Goal: Find contact information: Find contact information

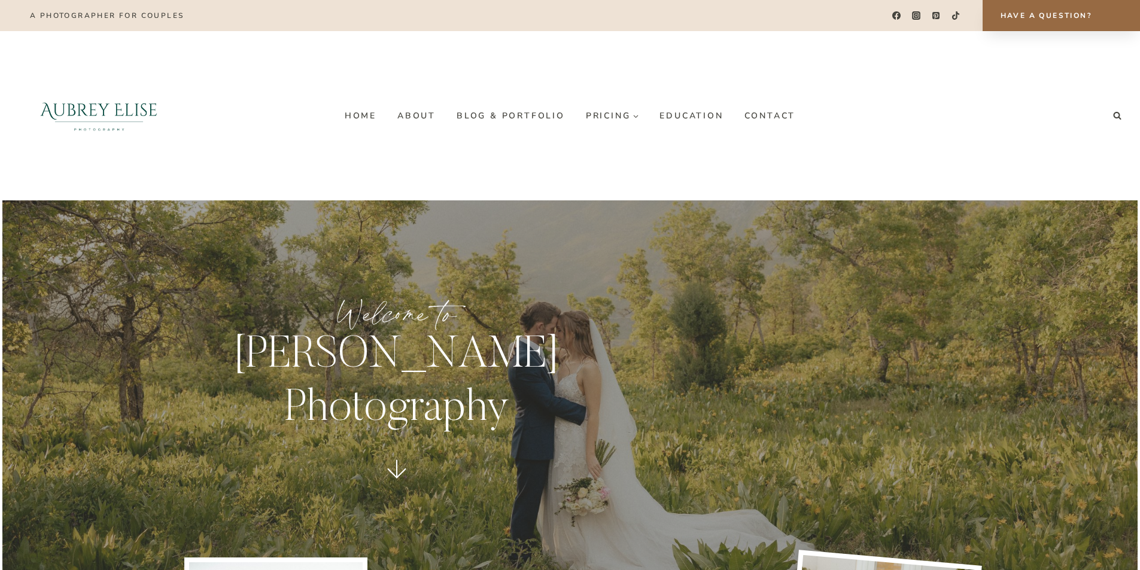
click at [1002, 5] on link "Have a Question?" at bounding box center [1061, 15] width 157 height 31
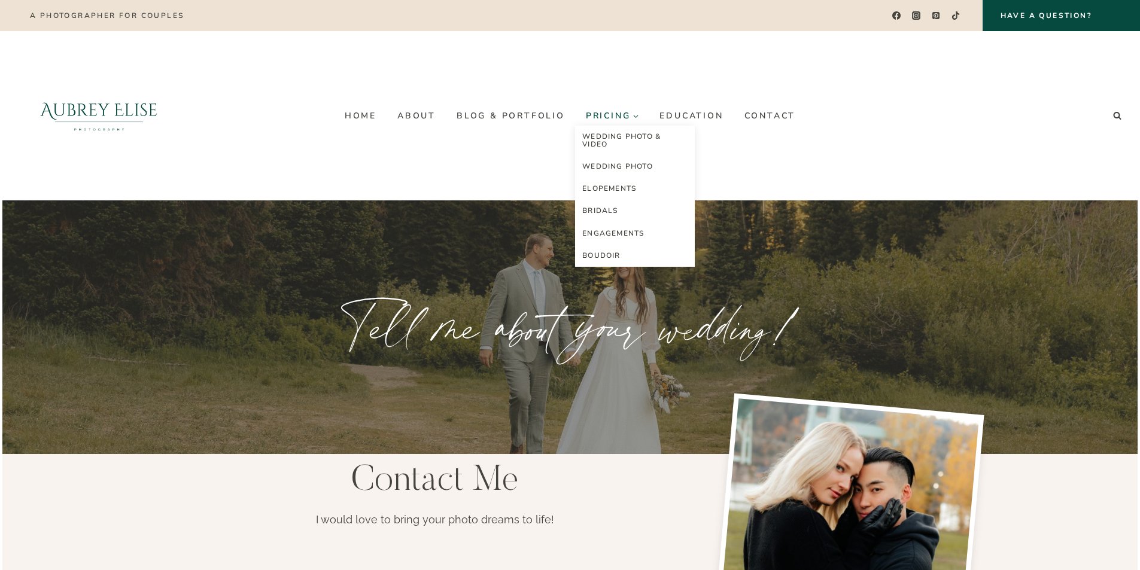
click at [584, 109] on link "Pricing Expand" at bounding box center [612, 115] width 74 height 19
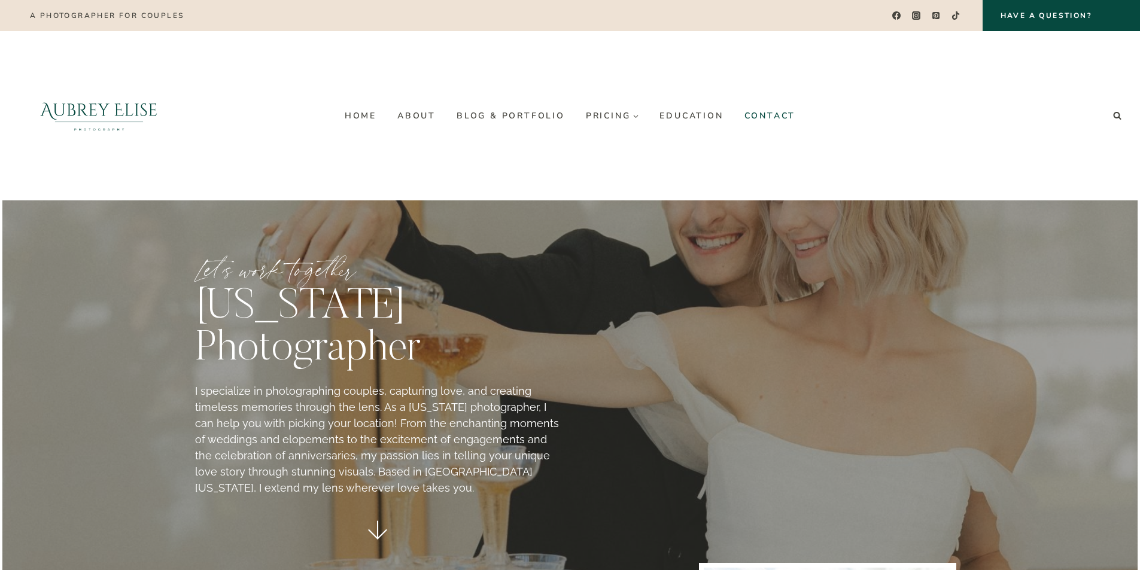
click at [745, 110] on link "Contact" at bounding box center [770, 115] width 72 height 19
